Goal: Check status: Check status

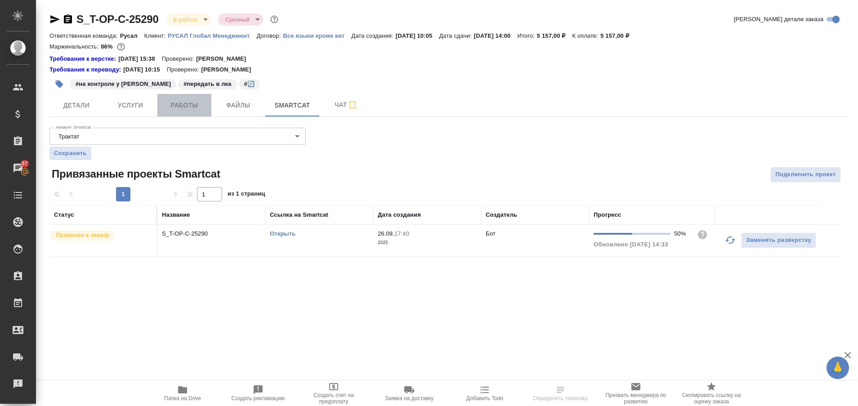
click at [181, 107] on span "Работы" at bounding box center [184, 105] width 43 height 11
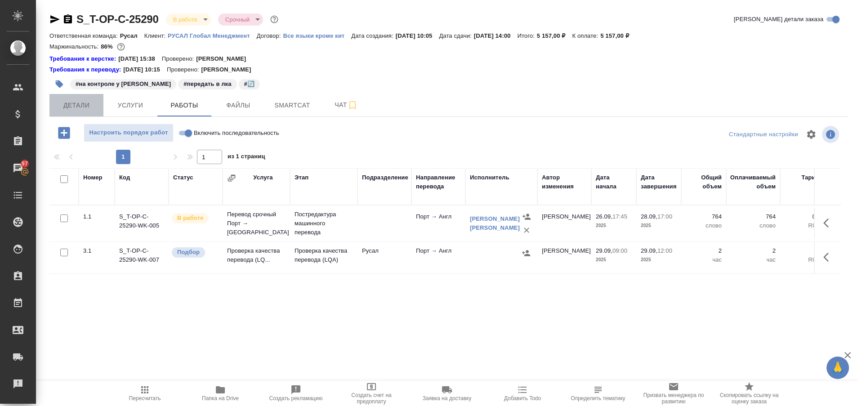
click at [76, 109] on span "Детали" at bounding box center [76, 105] width 43 height 11
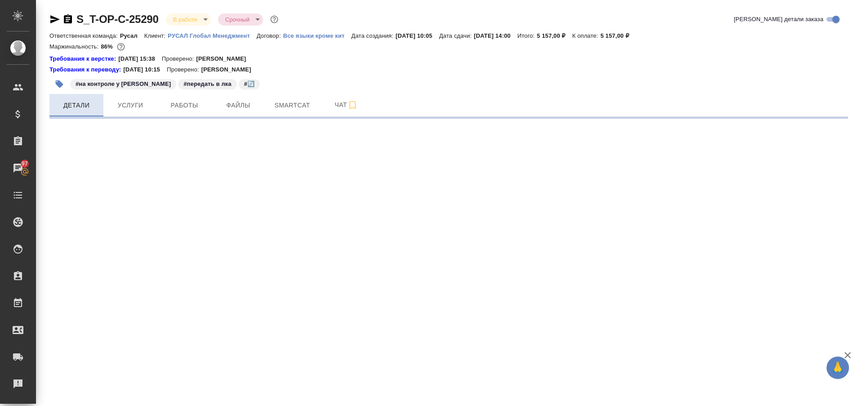
select select "RU"
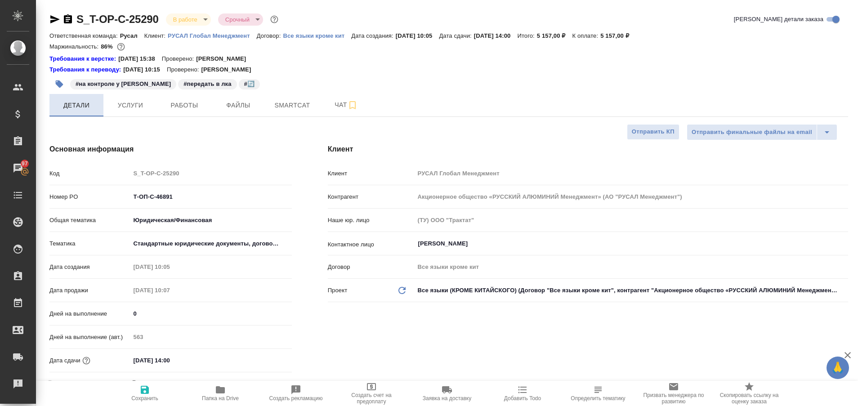
type textarea "x"
type input "[PERSON_NAME] [PERSON_NAME]"
type input "Журавлева Александра"
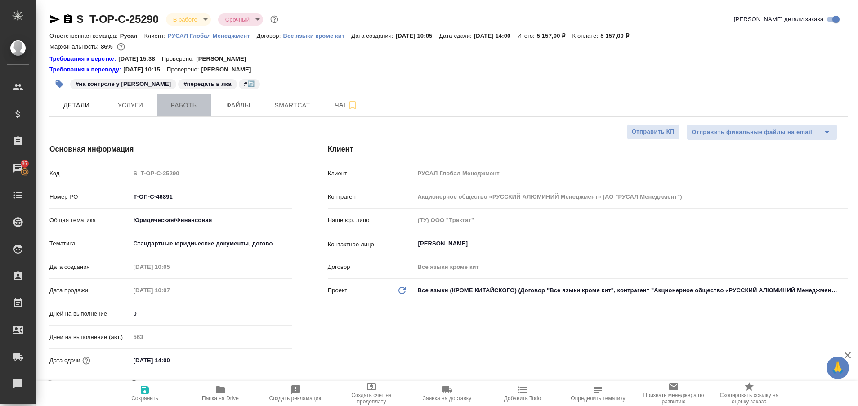
click at [204, 113] on button "Работы" at bounding box center [184, 105] width 54 height 22
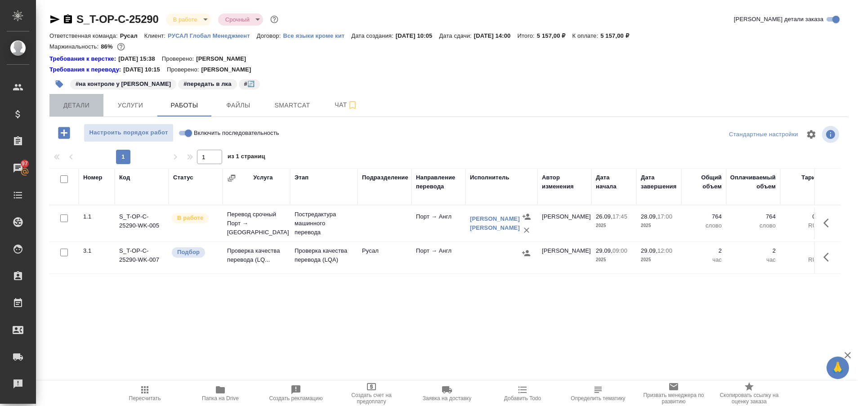
click at [75, 99] on button "Детали" at bounding box center [76, 105] width 54 height 22
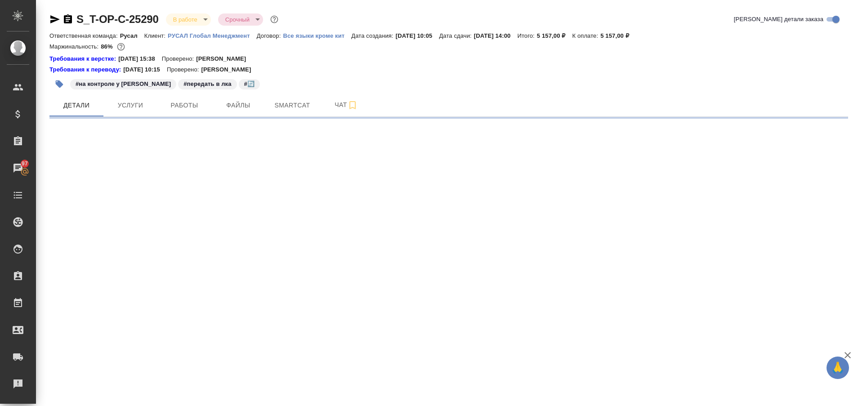
select select "RU"
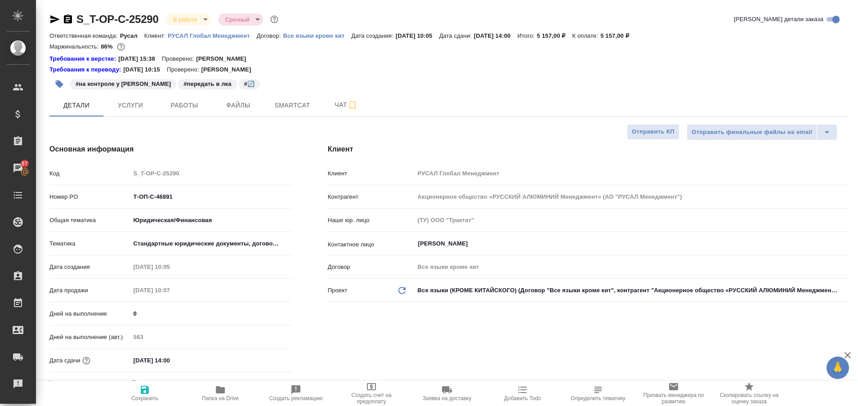
type textarea "x"
click at [285, 107] on span "Smartcat" at bounding box center [292, 105] width 43 height 11
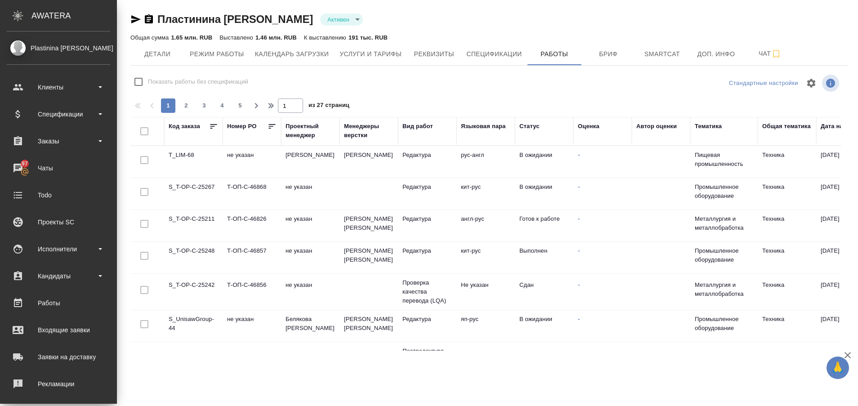
scroll to position [312, 0]
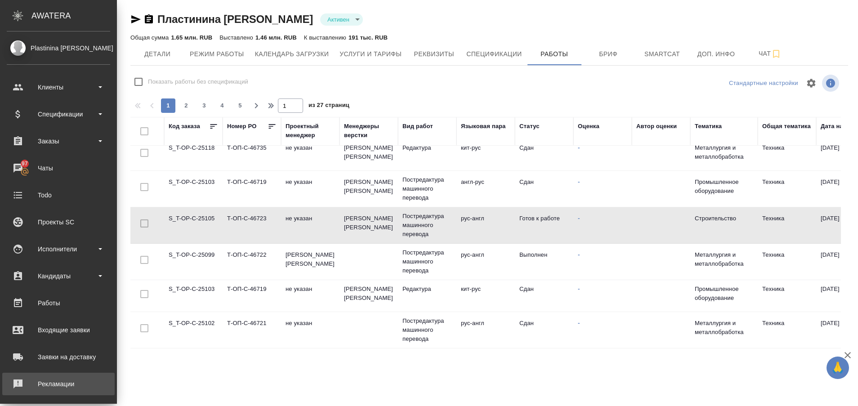
click at [20, 386] on div "Рекламации" at bounding box center [58, 383] width 103 height 13
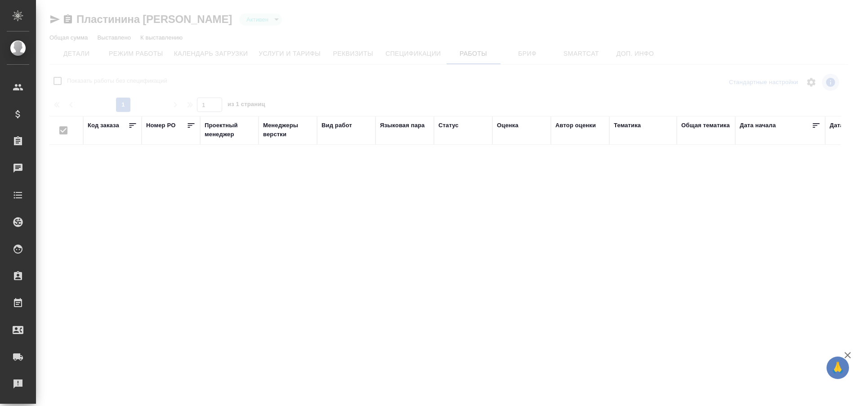
type input "active"
checkbox input "false"
